Goal: Task Accomplishment & Management: Use online tool/utility

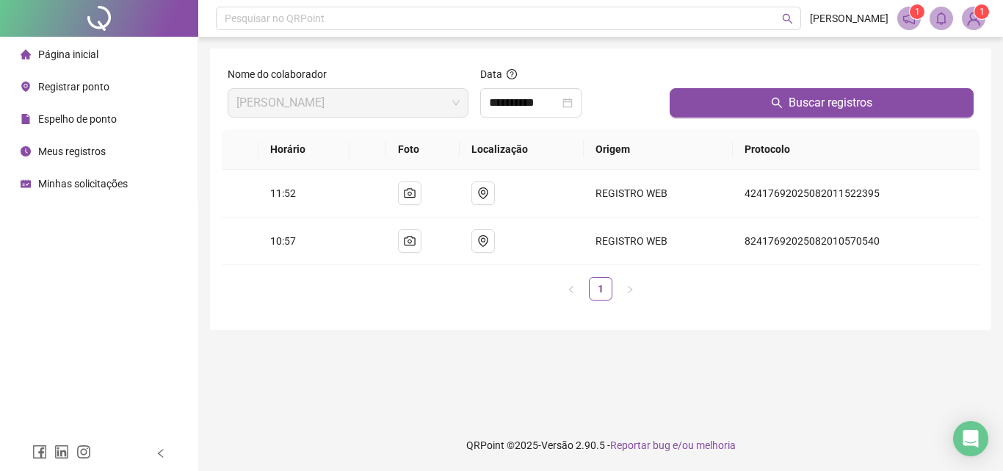
click at [99, 96] on div "Registrar ponto" at bounding box center [65, 86] width 89 height 29
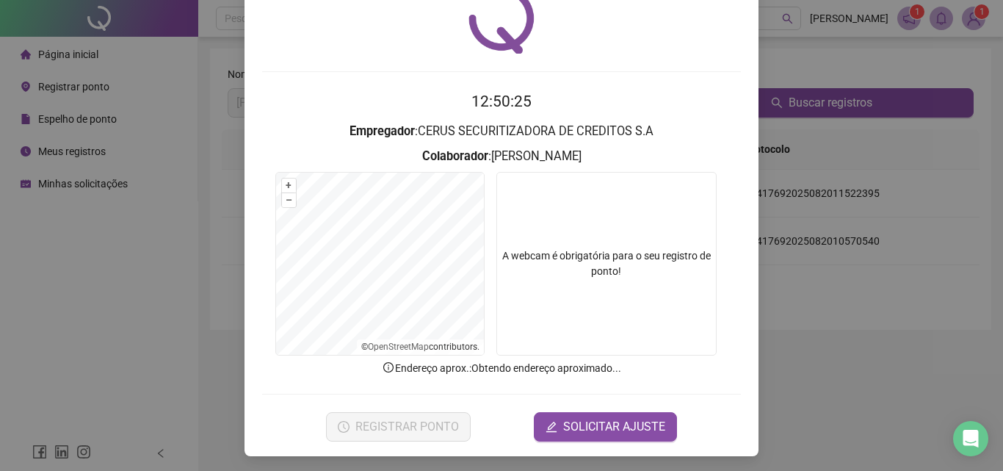
scroll to position [70, 0]
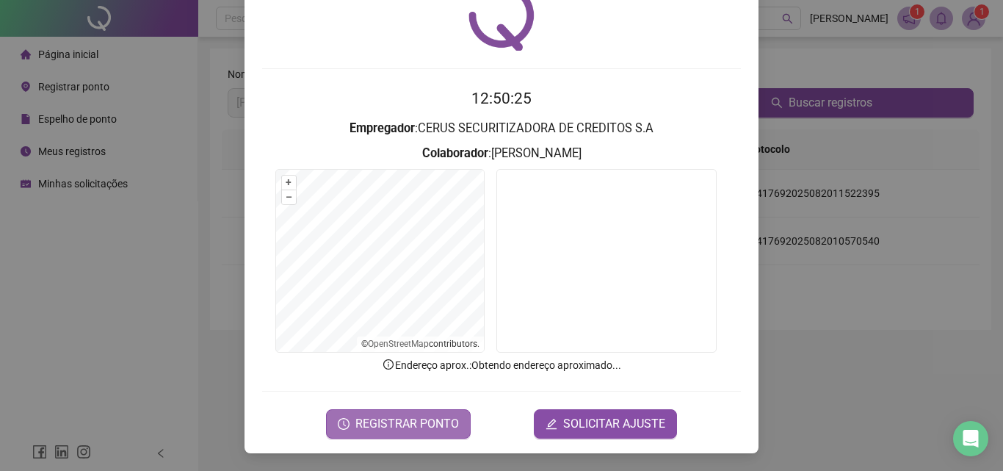
click at [392, 423] on span "REGISTRAR PONTO" at bounding box center [406, 424] width 103 height 18
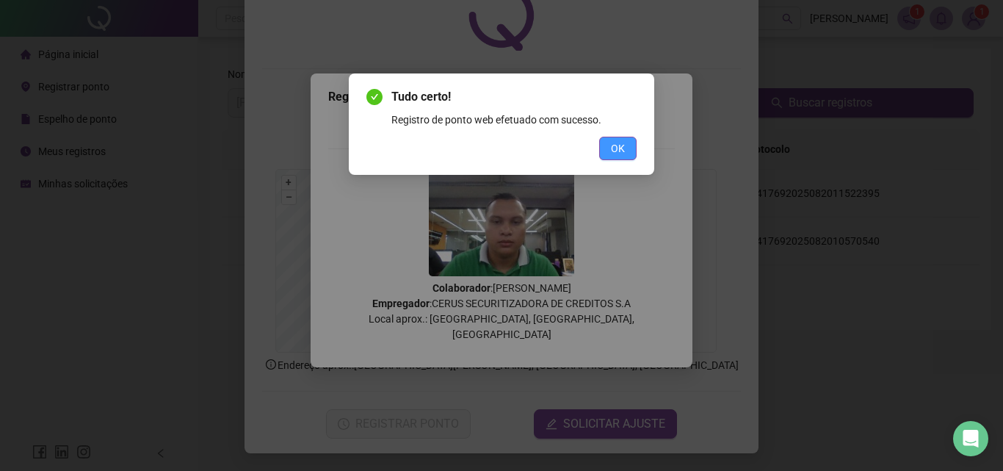
click at [621, 139] on button "OK" at bounding box center [617, 148] width 37 height 23
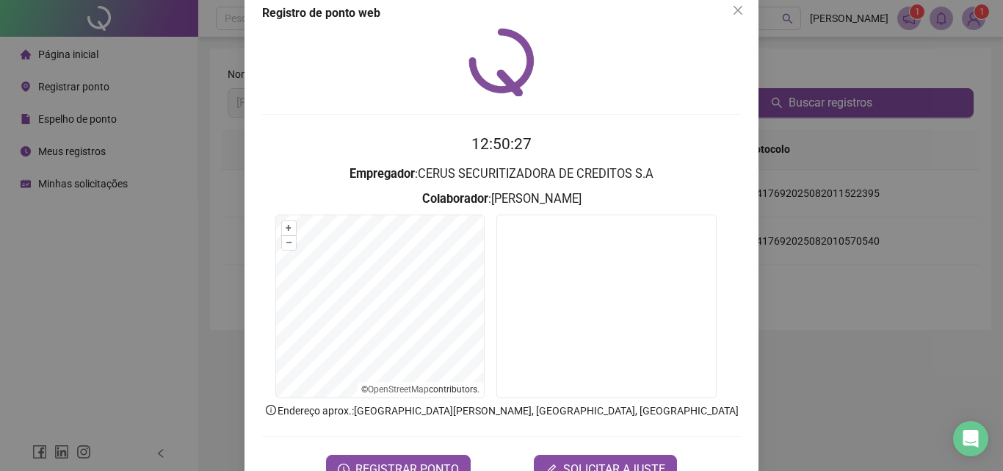
scroll to position [0, 0]
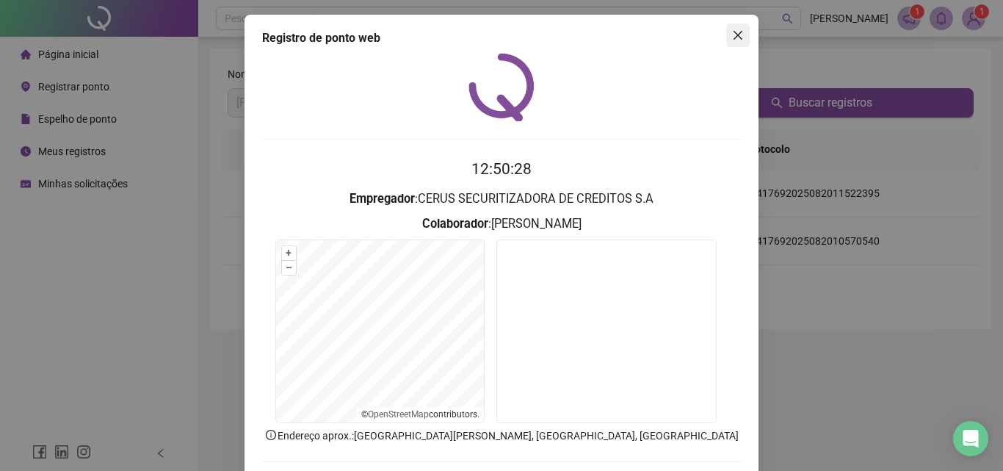
click at [732, 32] on icon "close" at bounding box center [738, 35] width 12 height 12
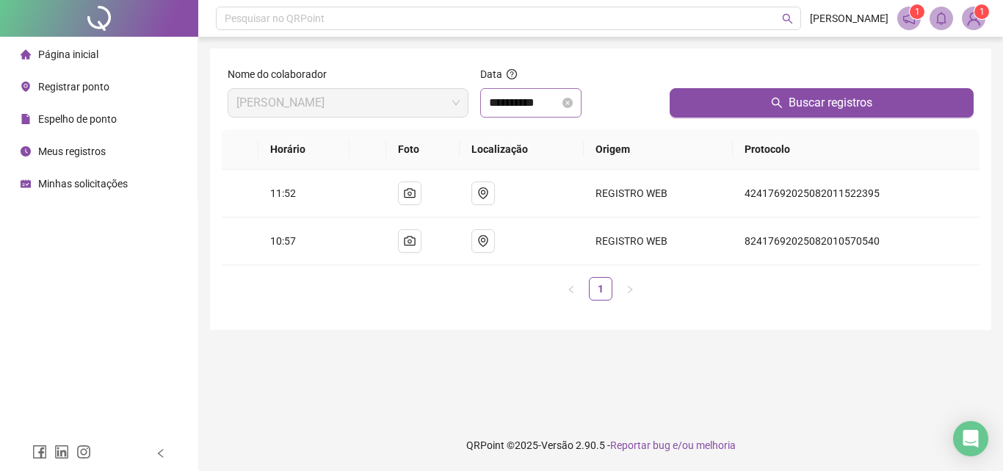
click at [573, 101] on div "**********" at bounding box center [531, 103] width 84 height 18
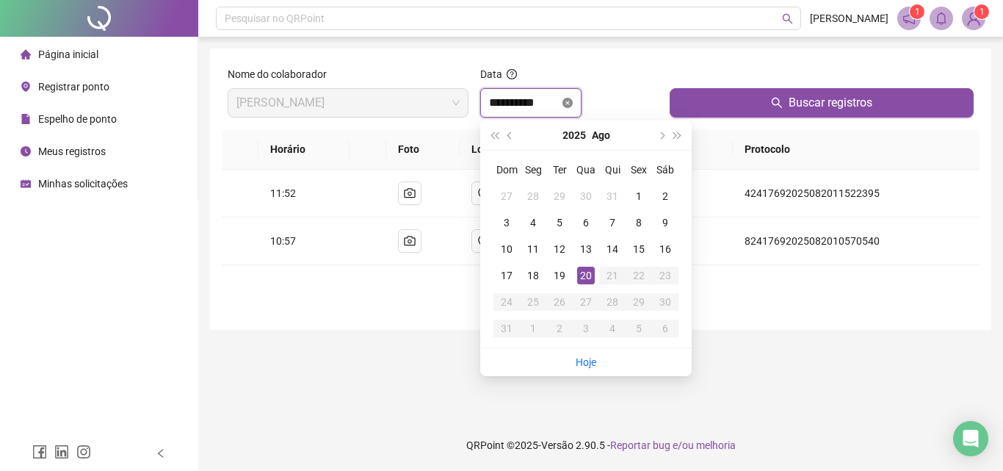
click at [573, 101] on icon "close-circle" at bounding box center [567, 103] width 10 height 10
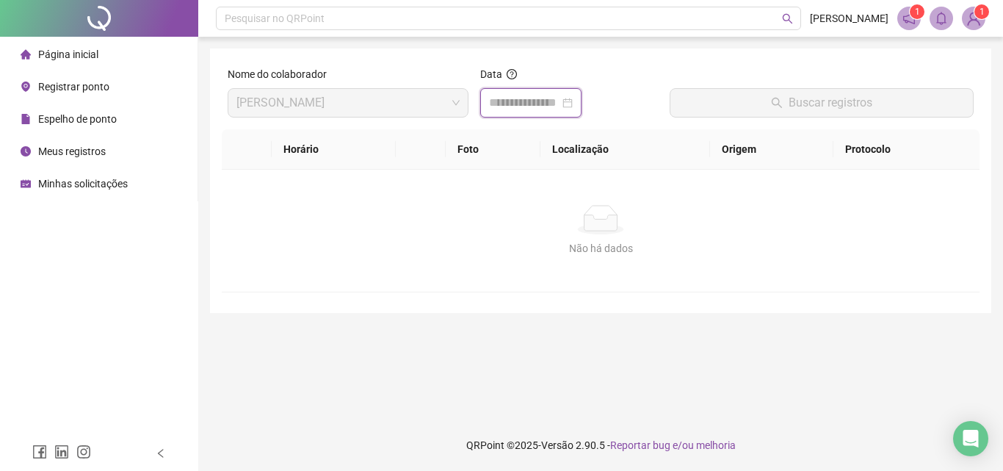
click at [573, 101] on div at bounding box center [531, 103] width 84 height 18
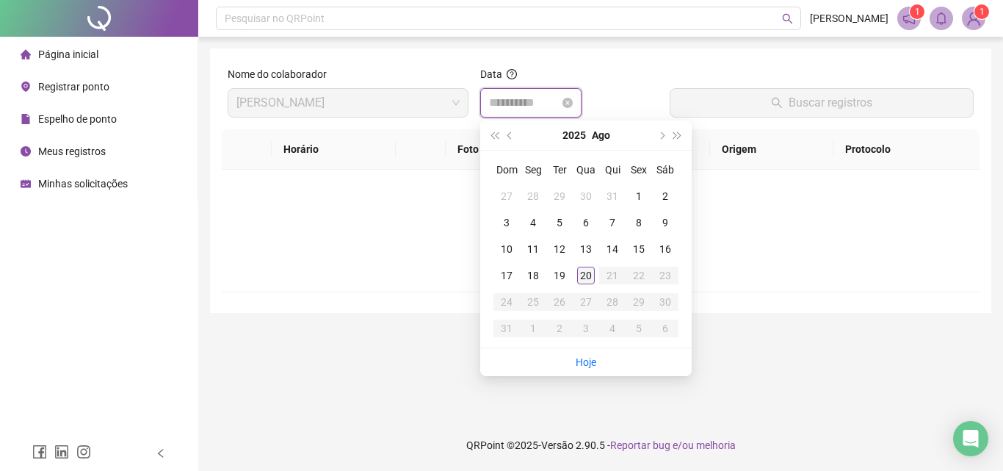
type input "**********"
drag, startPoint x: 585, startPoint y: 275, endPoint x: 685, endPoint y: 160, distance: 152.5
click at [585, 274] on div "20" at bounding box center [586, 275] width 18 height 18
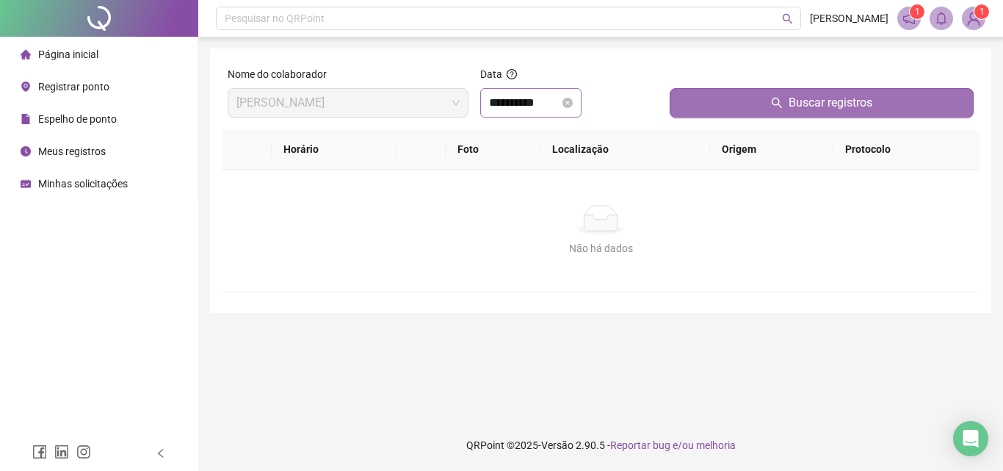
click at [735, 101] on button "Buscar registros" at bounding box center [821, 102] width 304 height 29
